Goal: Check status: Check status

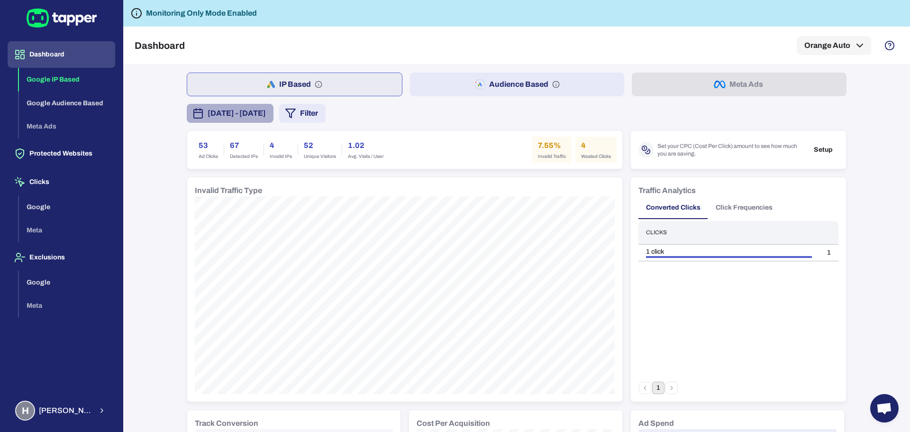
click at [274, 105] on button "[DATE] - [DATE]" at bounding box center [230, 113] width 87 height 19
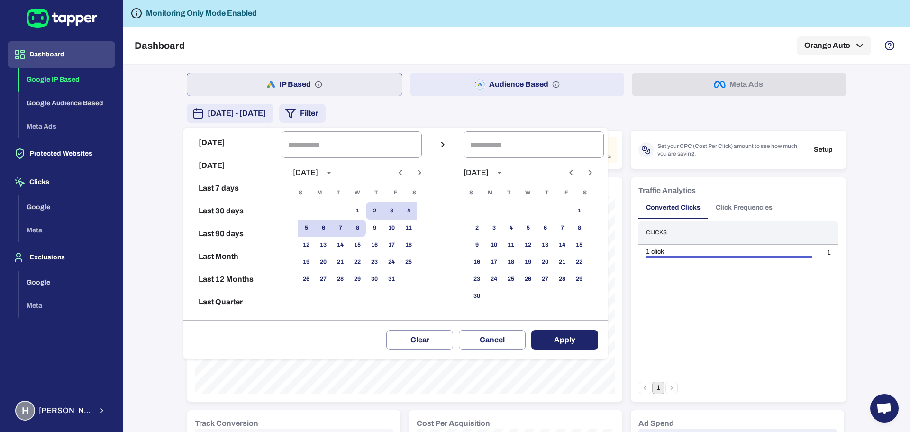
click at [253, 149] on button "Today" at bounding box center [232, 142] width 91 height 23
type input "**********"
click at [565, 338] on button "Apply" at bounding box center [564, 340] width 67 height 20
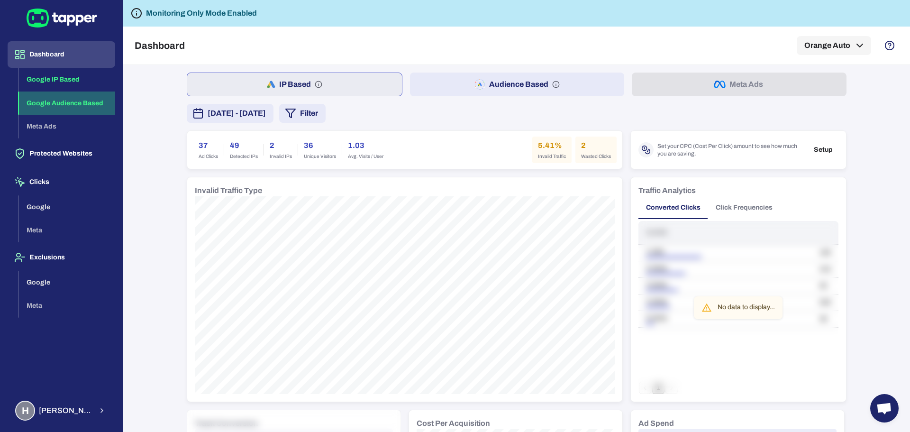
click at [68, 104] on button "Google Audience Based" at bounding box center [67, 103] width 96 height 24
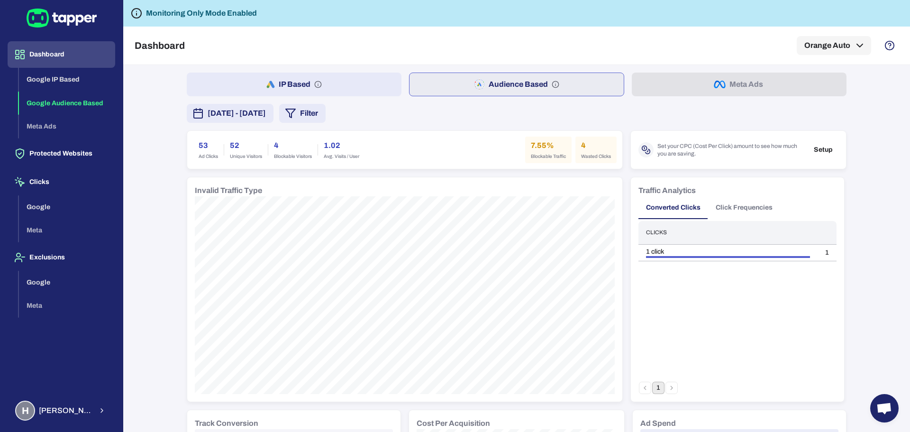
click at [251, 117] on span "[DATE] - [DATE]" at bounding box center [237, 113] width 58 height 11
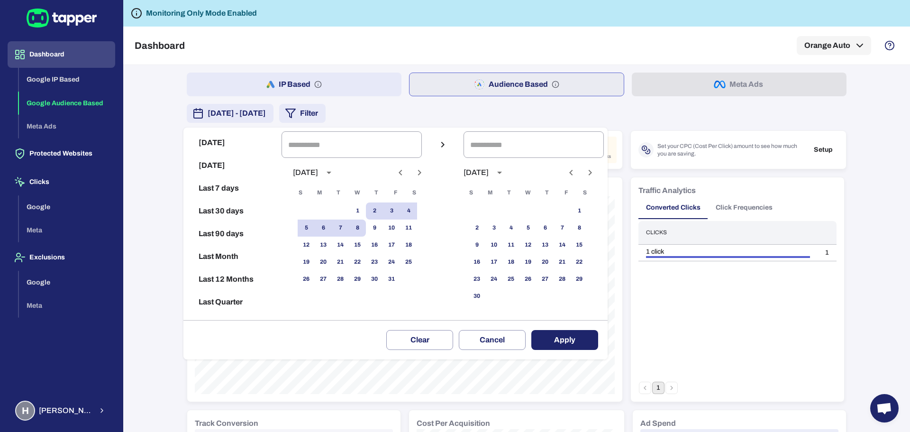
click at [219, 140] on button "Today" at bounding box center [232, 142] width 91 height 23
type input "**********"
click at [574, 335] on button "Apply" at bounding box center [564, 340] width 67 height 20
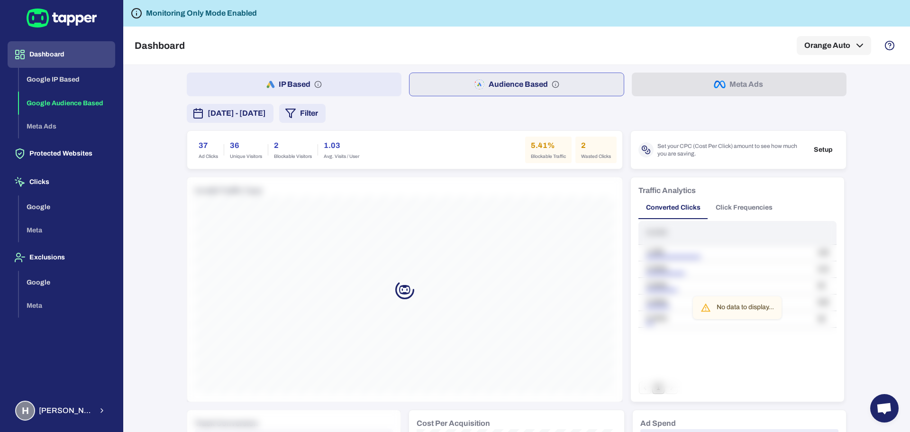
click at [67, 60] on button "Dashboard" at bounding box center [62, 54] width 108 height 27
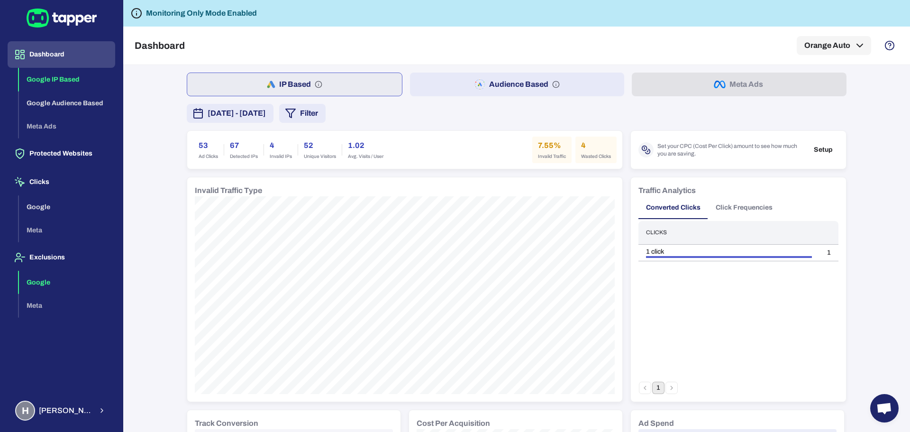
click at [49, 282] on button "Google" at bounding box center [67, 283] width 96 height 24
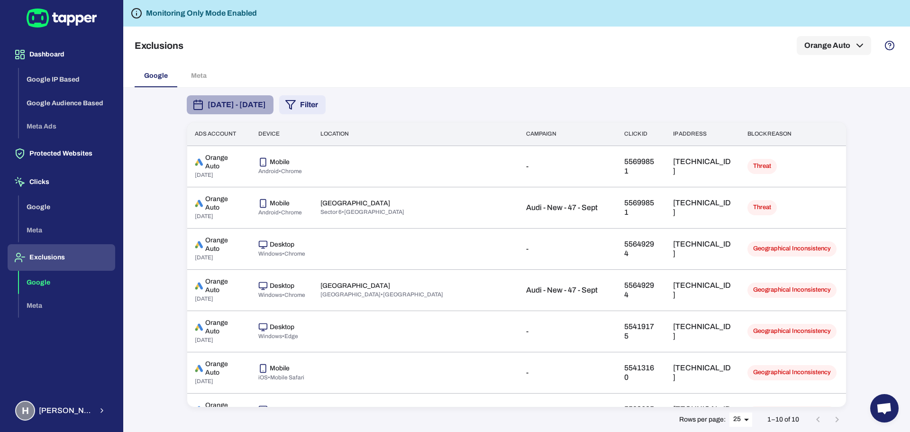
click at [266, 101] on span "[DATE] - [DATE]" at bounding box center [237, 104] width 58 height 11
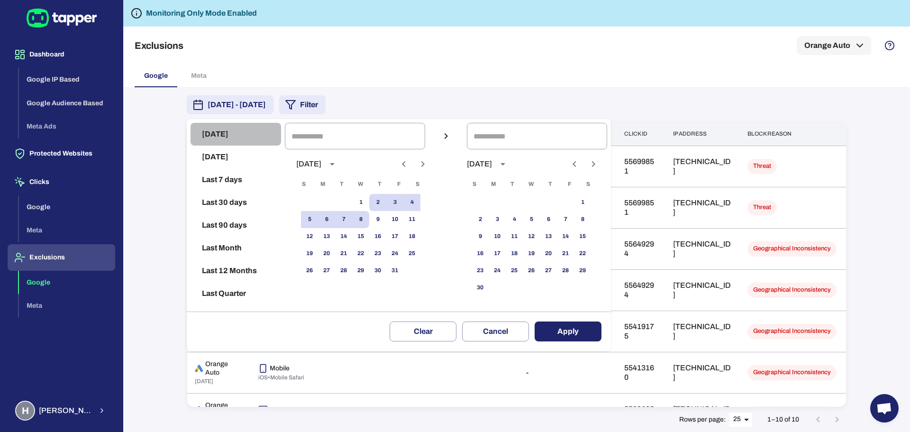
click at [237, 136] on button "Today" at bounding box center [236, 134] width 91 height 23
type input "**********"
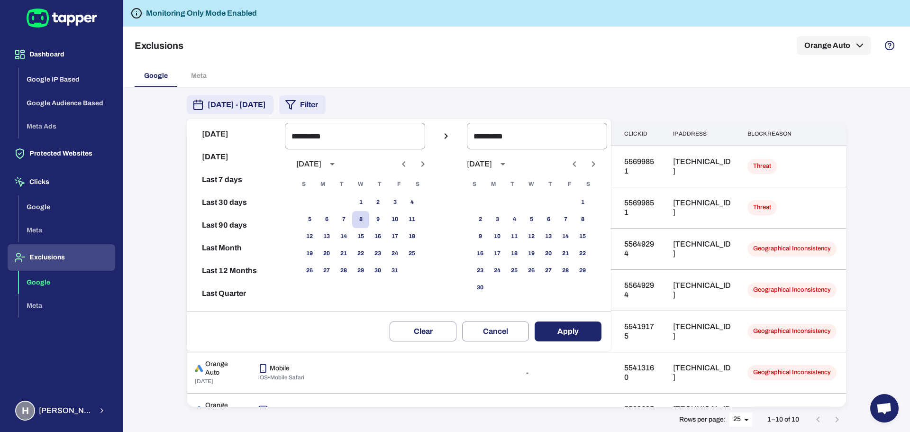
click at [594, 344] on div "Clear Cancel Apply" at bounding box center [399, 330] width 424 height 39
click at [594, 333] on button "Apply" at bounding box center [568, 331] width 67 height 20
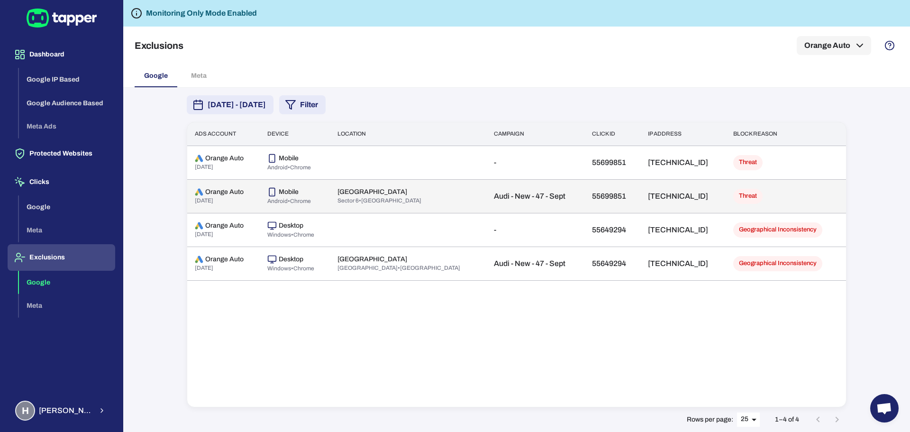
click at [494, 195] on p "Audi - New - 47 - Sept" at bounding box center [535, 196] width 83 height 9
drag, startPoint x: 474, startPoint y: 195, endPoint x: 532, endPoint y: 194, distance: 58.8
click at [532, 194] on p "Audi - New - 47 - Sept" at bounding box center [535, 196] width 83 height 9
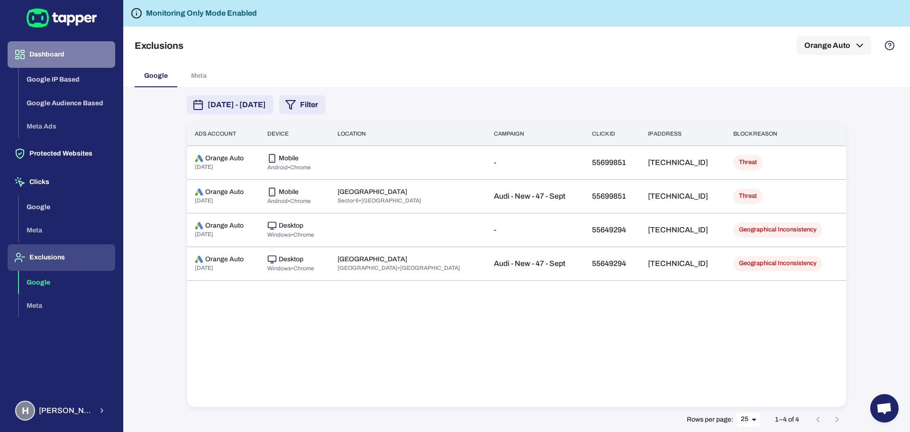
click at [80, 62] on button "Dashboard" at bounding box center [62, 54] width 108 height 27
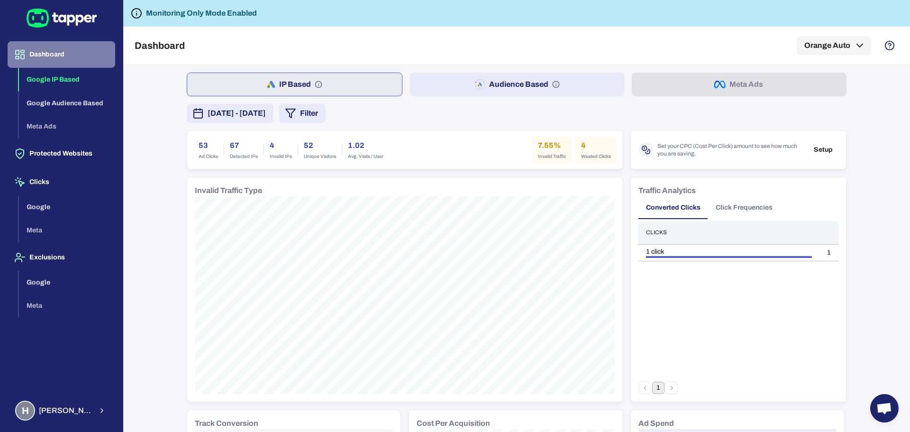
click at [35, 54] on button "Dashboard" at bounding box center [62, 54] width 108 height 27
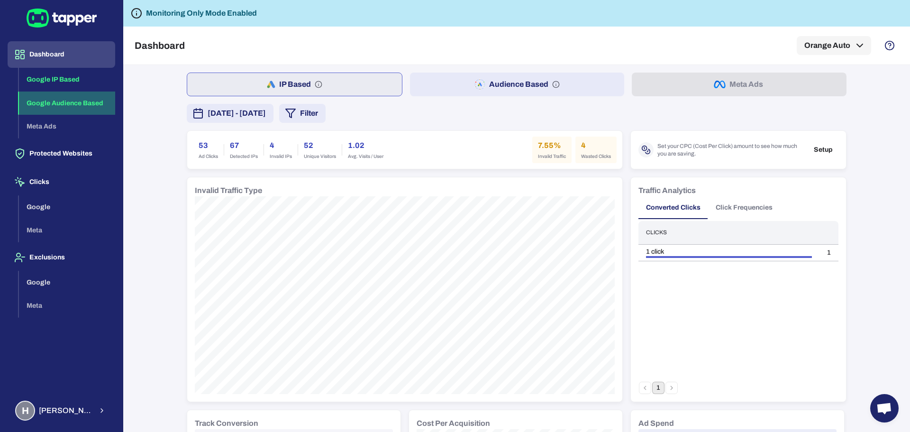
click at [83, 101] on button "Google Audience Based" at bounding box center [67, 103] width 96 height 24
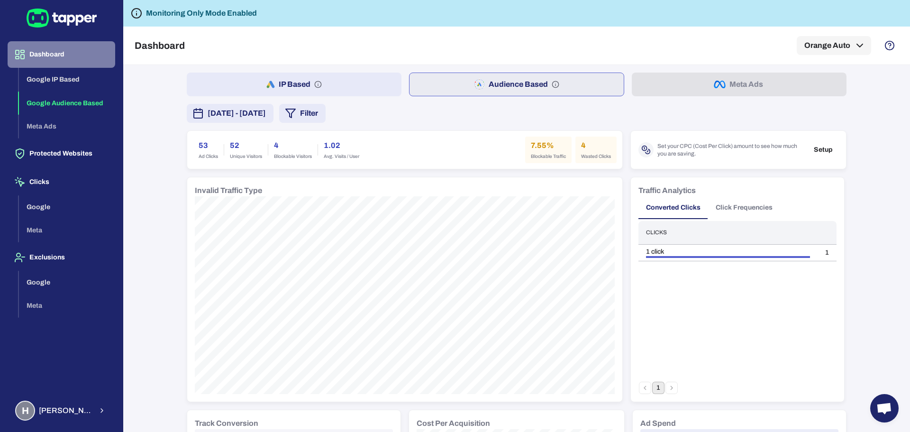
click at [84, 52] on button "Dashboard" at bounding box center [62, 54] width 108 height 27
